Goal: Navigation & Orientation: Find specific page/section

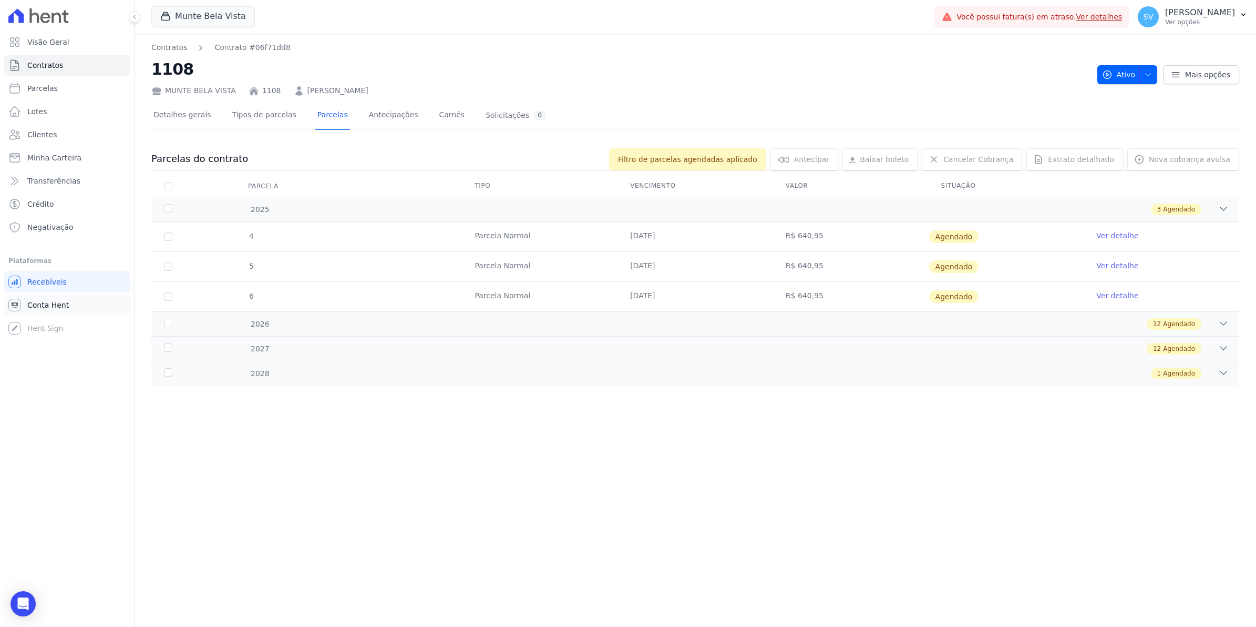
click at [25, 304] on link "Conta Hent" at bounding box center [67, 304] width 126 height 21
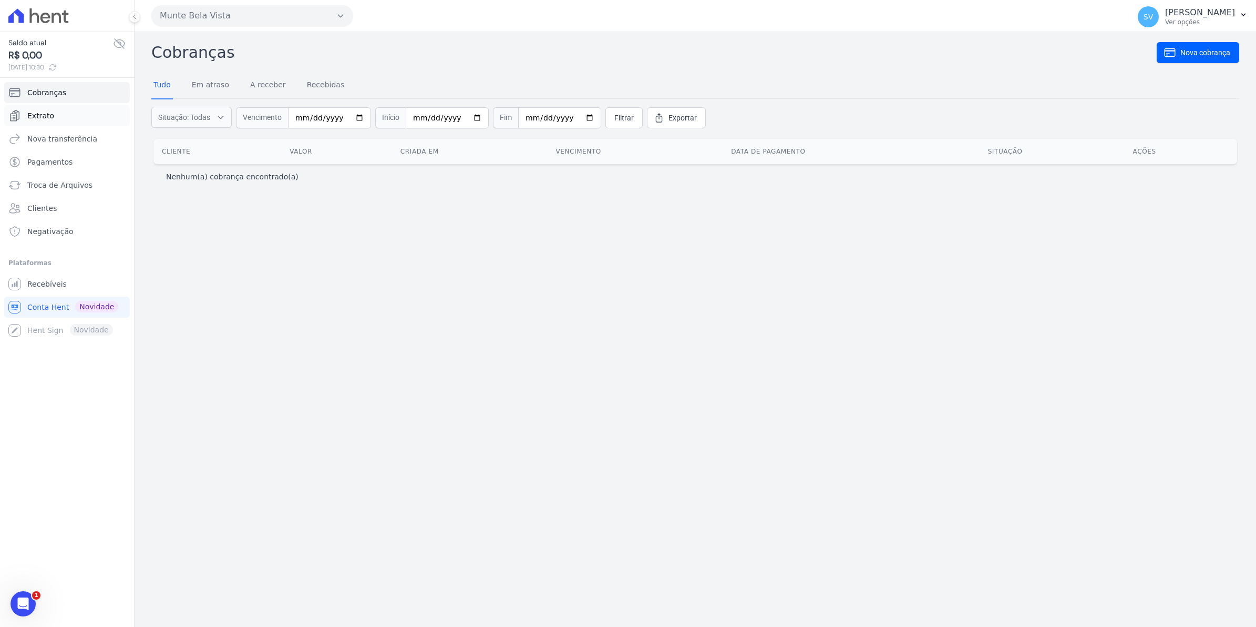
click at [42, 112] on span "Extrato" at bounding box center [40, 115] width 27 height 11
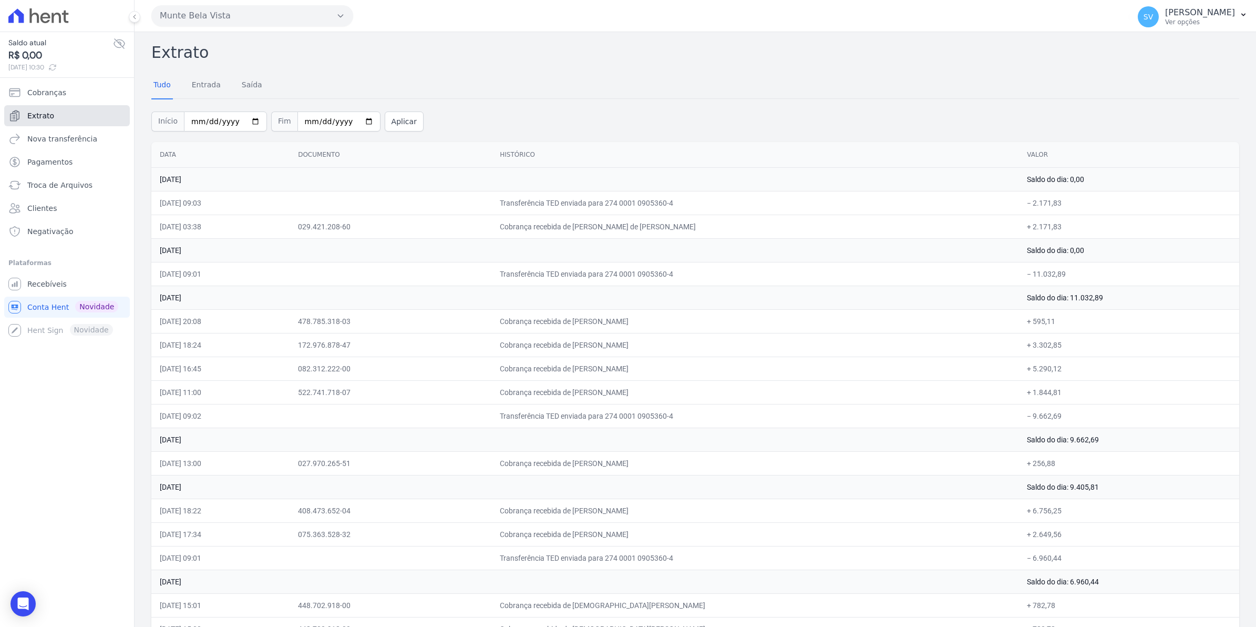
click at [49, 116] on span "Extrato" at bounding box center [40, 115] width 27 height 11
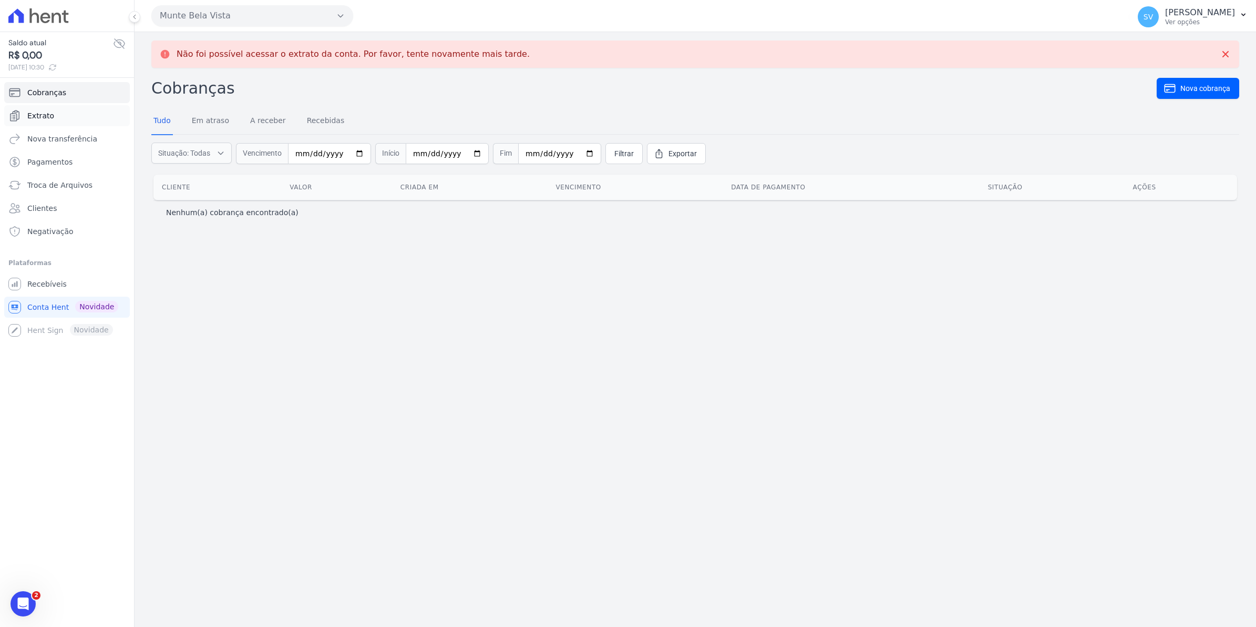
click at [38, 117] on span "Extrato" at bounding box center [40, 115] width 27 height 11
click at [58, 96] on span "Cobranças" at bounding box center [46, 92] width 39 height 11
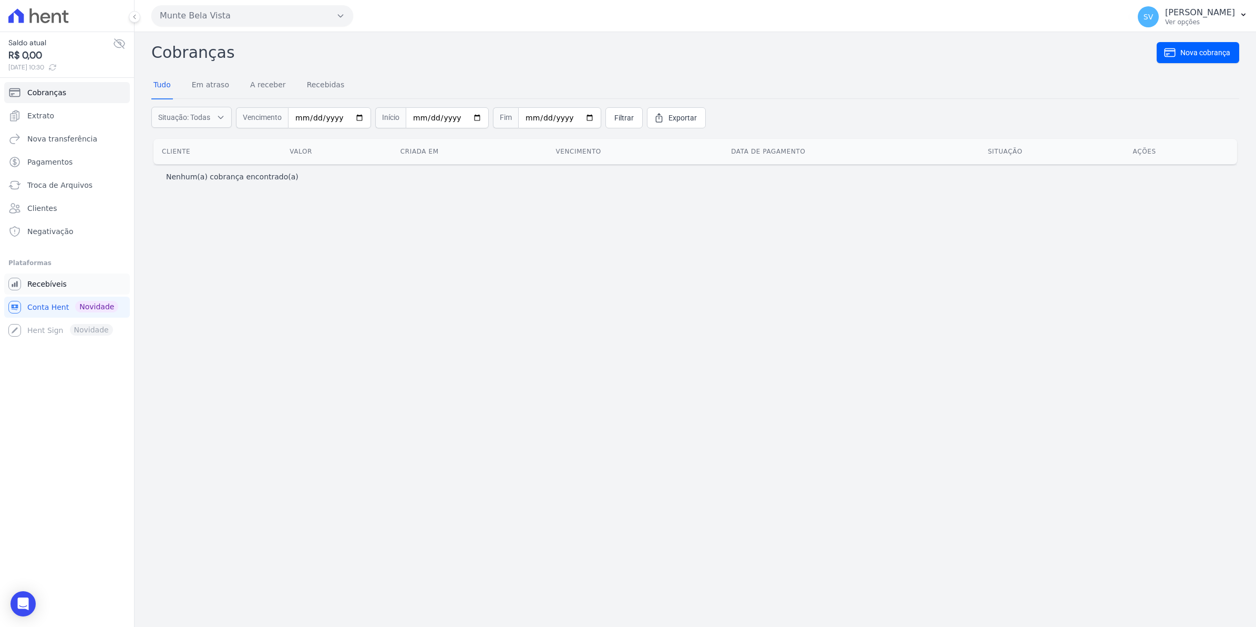
click at [39, 282] on span "Recebíveis" at bounding box center [46, 284] width 39 height 11
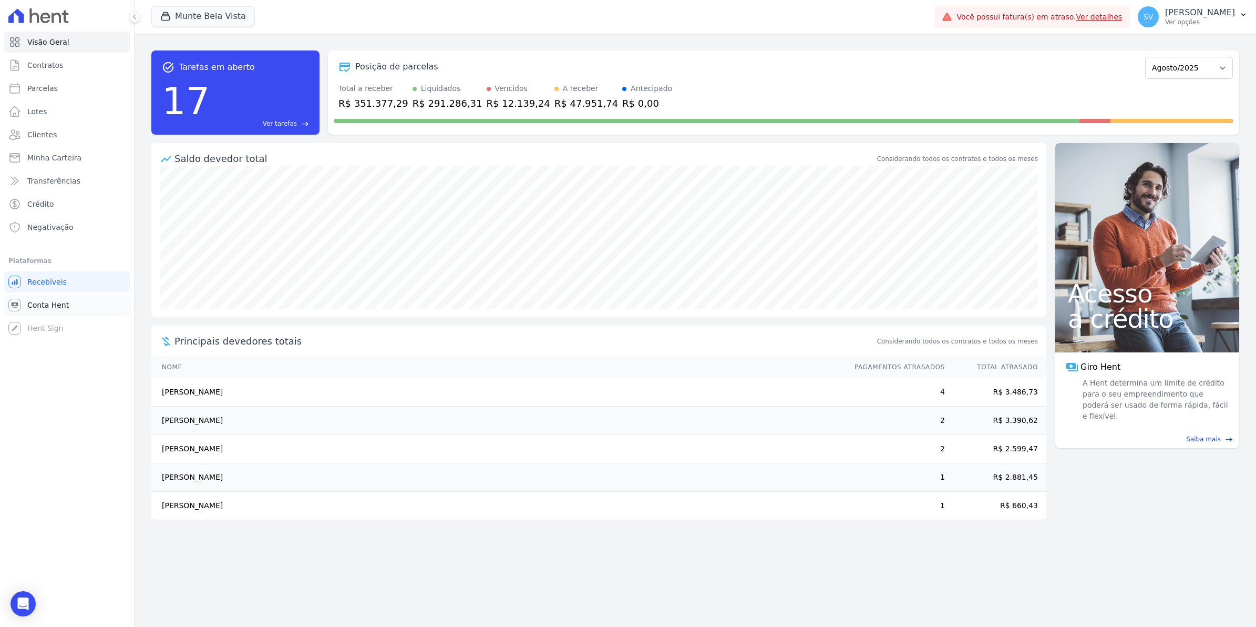
click at [38, 298] on link "Conta Hent" at bounding box center [67, 304] width 126 height 21
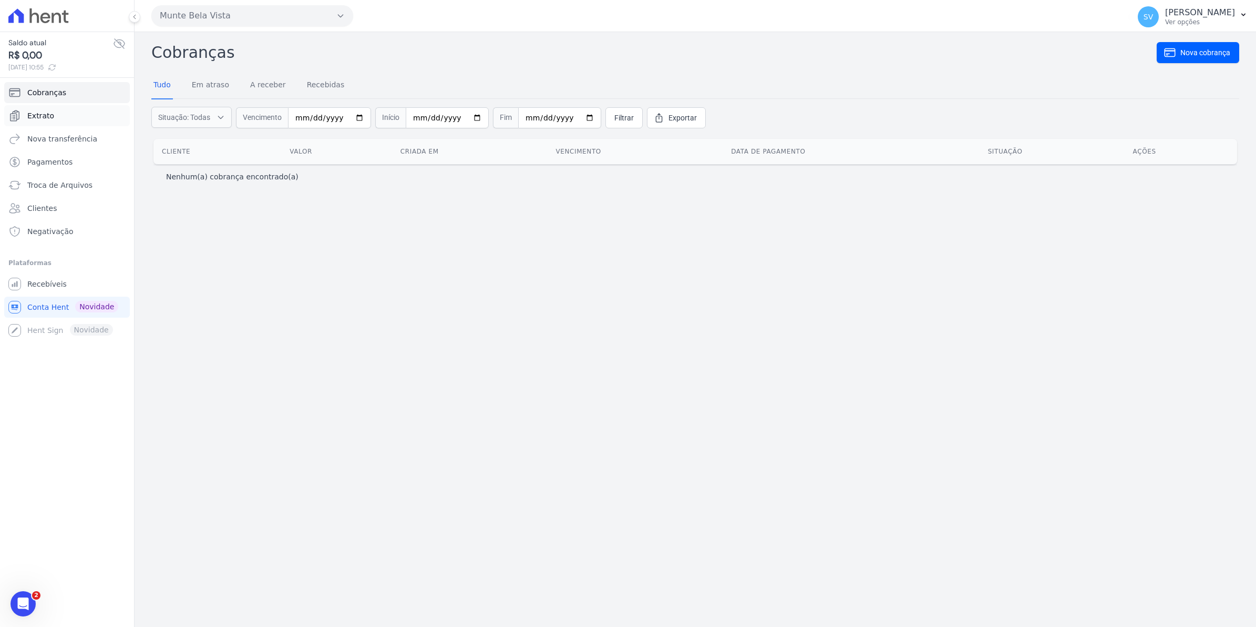
click at [77, 117] on link "Extrato" at bounding box center [67, 115] width 126 height 21
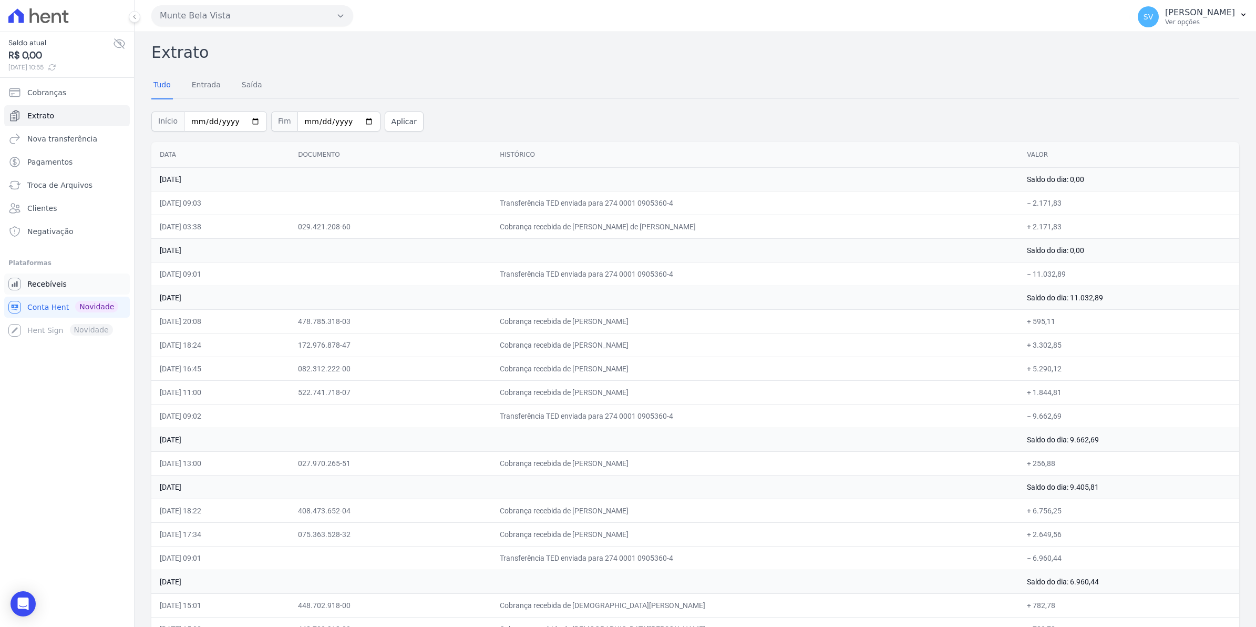
click at [51, 284] on span "Recebíveis" at bounding box center [46, 284] width 39 height 11
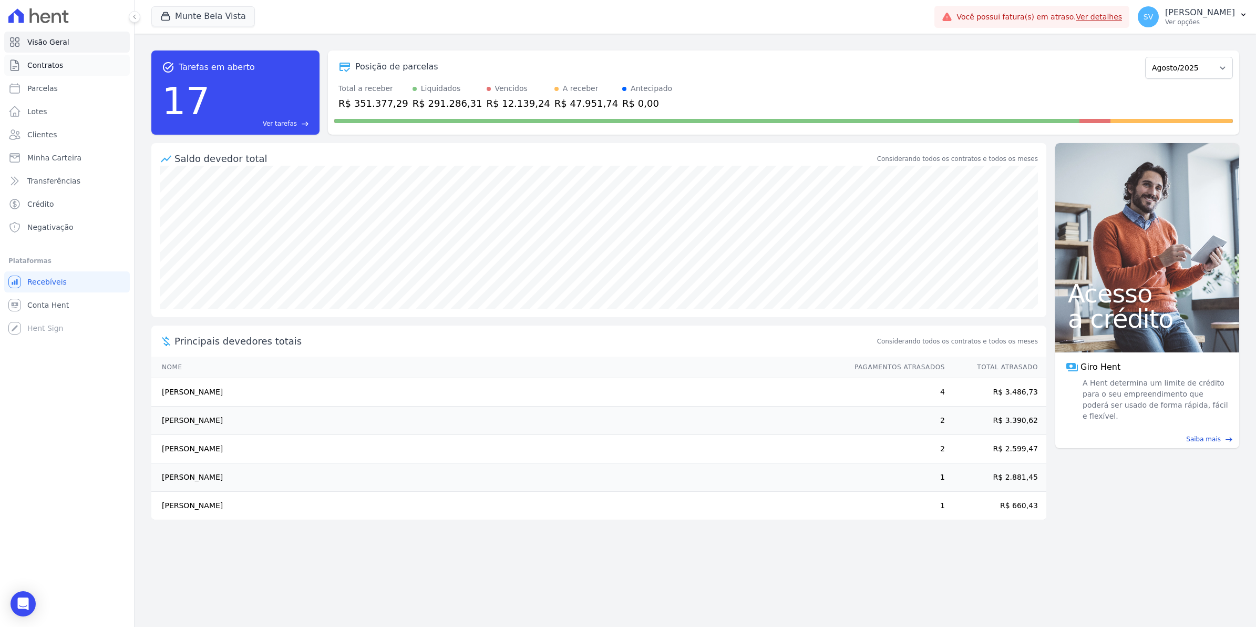
click at [25, 68] on link "Contratos" at bounding box center [67, 65] width 126 height 21
